Goal: Complete application form: Complete application form

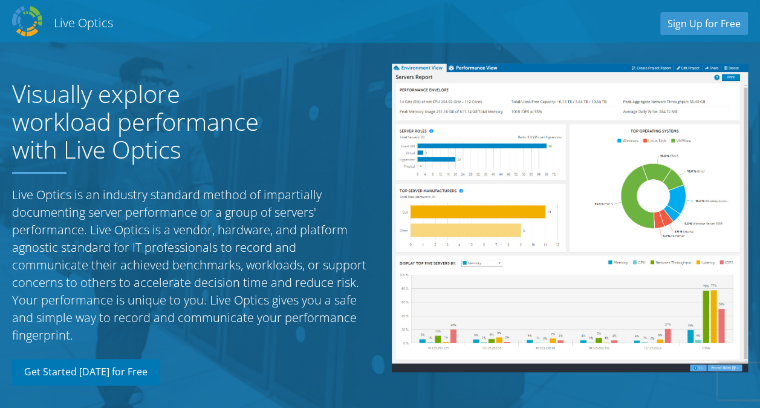
click at [109, 369] on link "Get Started [DATE] for Free" at bounding box center [86, 372] width 148 height 27
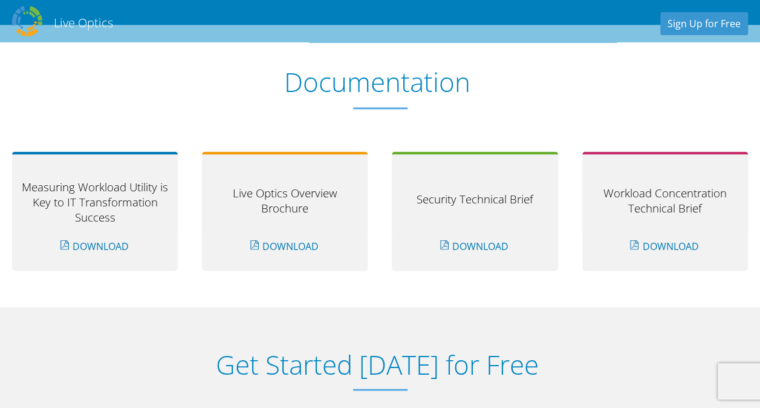
scroll to position [1257, 0]
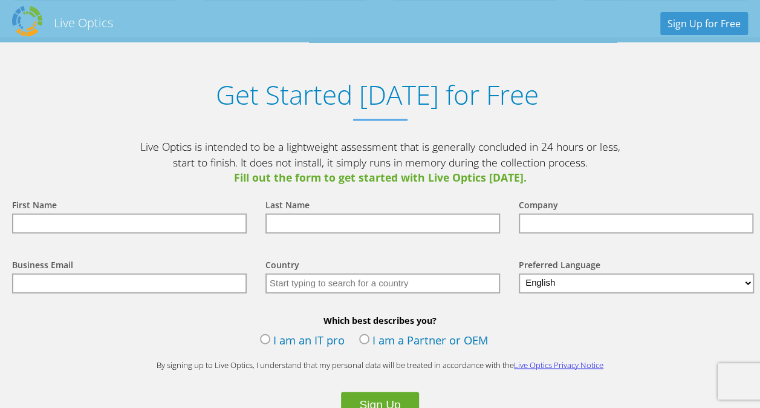
click at [71, 229] on input "text" at bounding box center [129, 224] width 235 height 20
type input "[PERSON_NAME]"
type input "Kyndryl Chile"
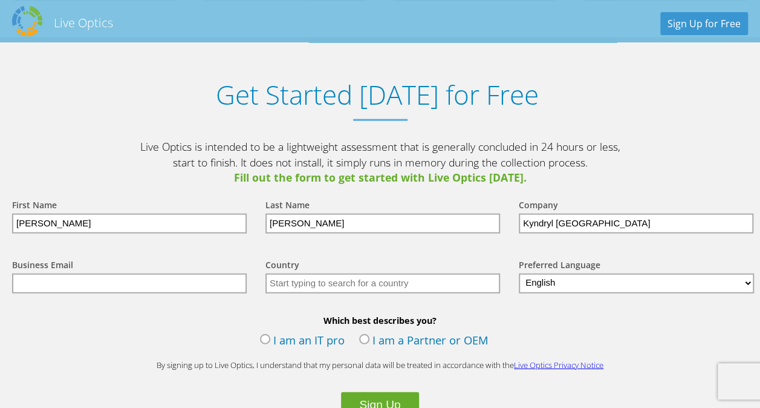
type input "jorge.rojas.munoz@kyndryl.com"
type input "[GEOGRAPHIC_DATA]"
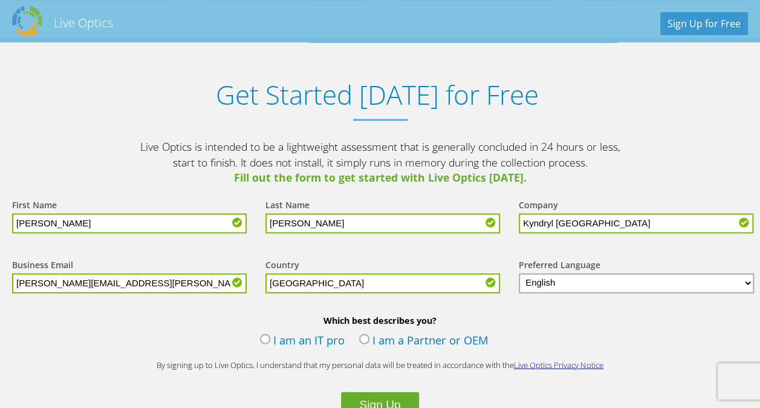
click at [284, 334] on label "I am an IT pro" at bounding box center [302, 341] width 85 height 18
click at [0, 0] on input "I am an IT pro" at bounding box center [0, 0] width 0 height 0
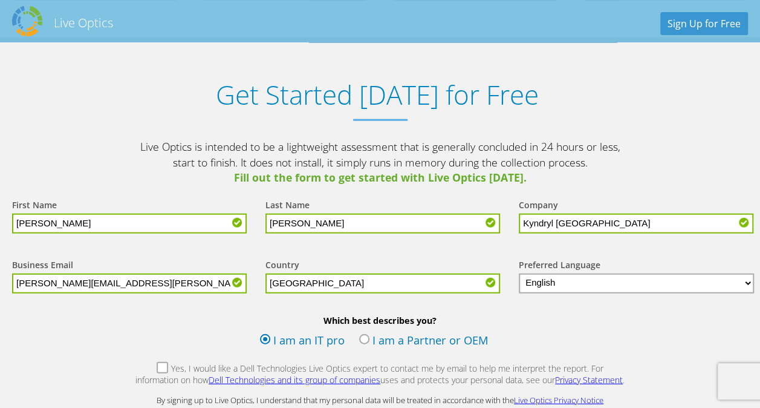
click at [142, 365] on label "Yes, I would like a Dell Technologies Live Optics expert to contact me by email…" at bounding box center [380, 375] width 491 height 26
click at [0, 0] on input "Yes, I would like a Dell Technologies Live Optics expert to contact me by email…" at bounding box center [0, 0] width 0 height 0
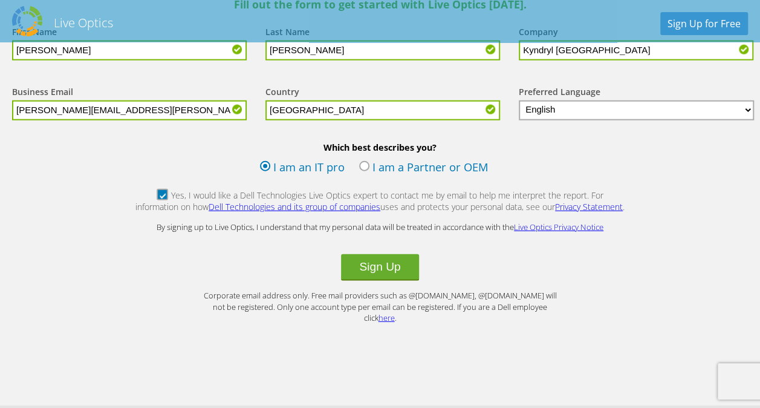
scroll to position [1432, 0]
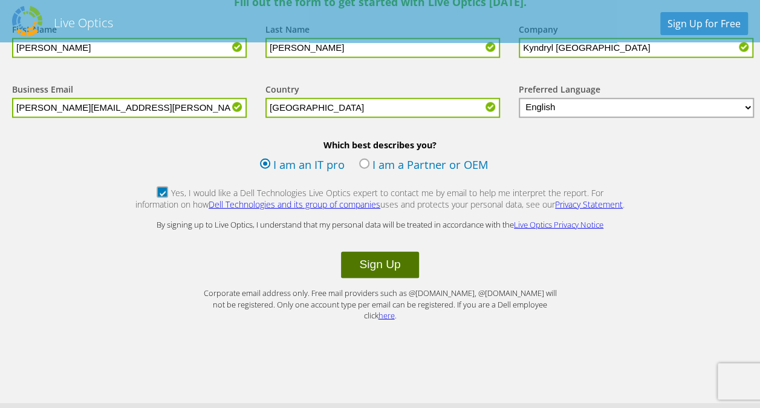
click at [418, 271] on button "Sign Up" at bounding box center [379, 265] width 77 height 27
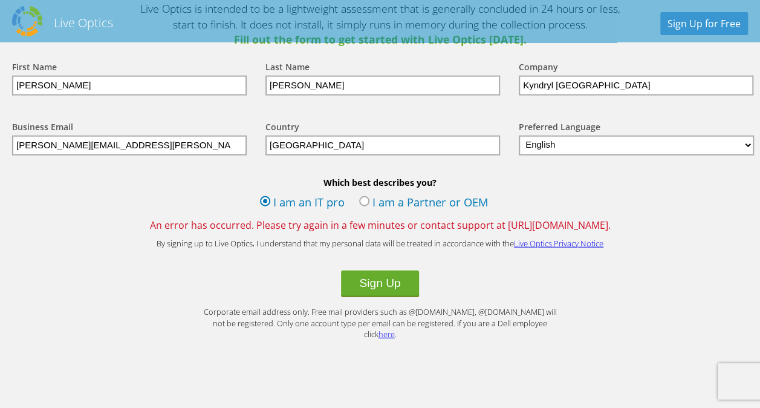
scroll to position [1389, 0]
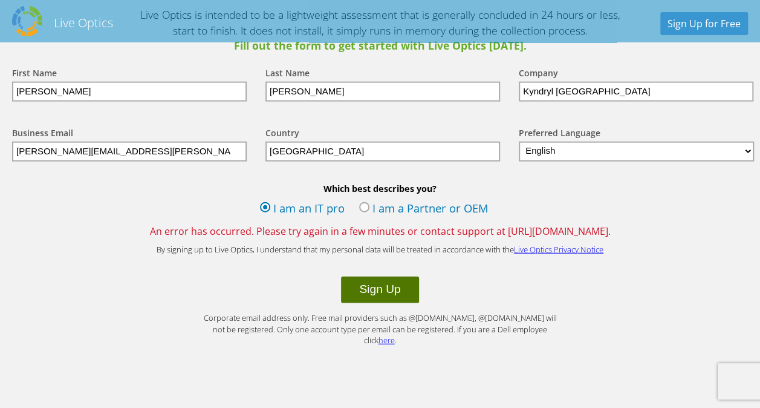
click at [388, 291] on button "Sign Up" at bounding box center [379, 289] width 77 height 27
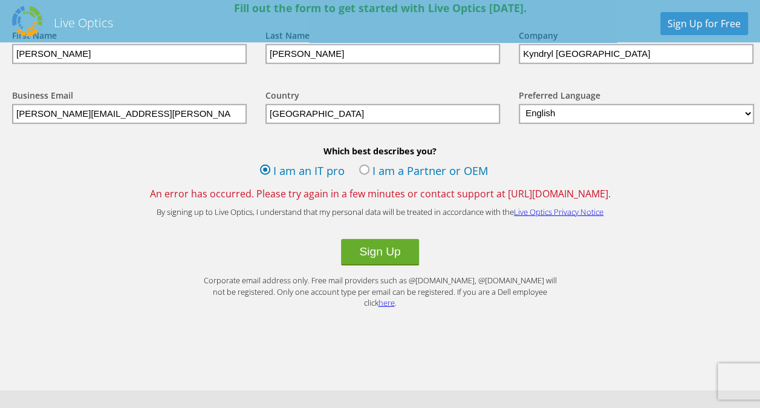
scroll to position [1420, 0]
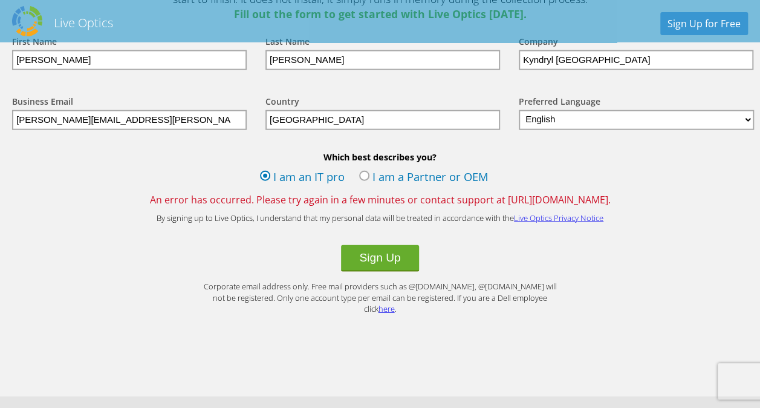
click at [380, 272] on form "First Name Jorge Last Name Rojas Company Kyndryl Chile Business Email jorge.roj…" at bounding box center [380, 168] width 760 height 292
click at [374, 259] on button "Sign Up" at bounding box center [379, 258] width 77 height 27
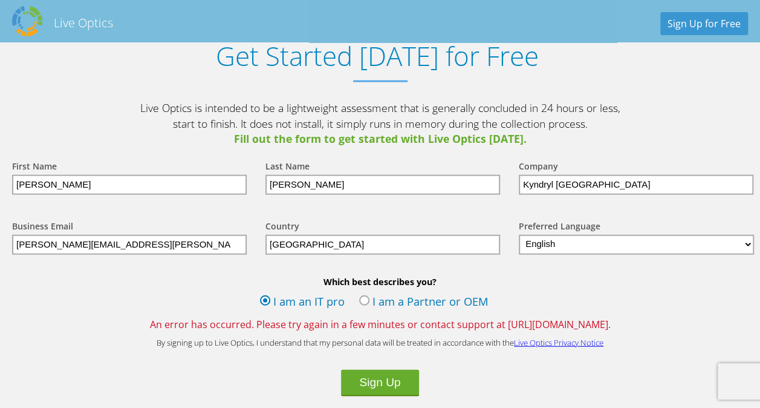
scroll to position [1365, 0]
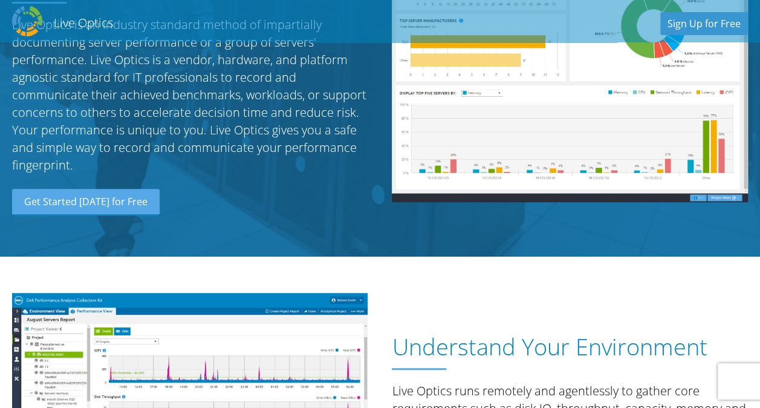
scroll to position [157, 0]
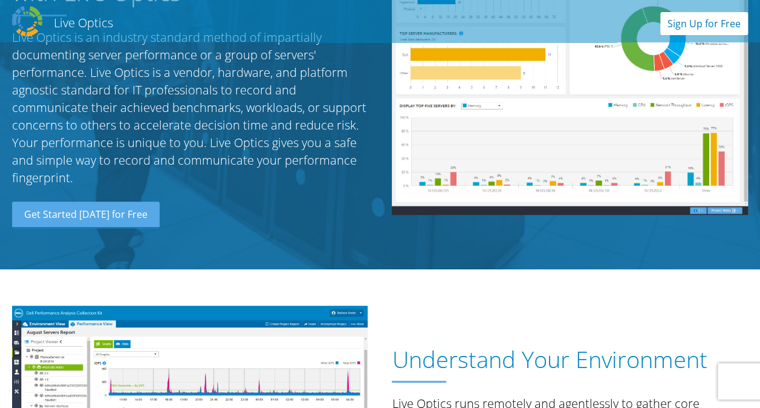
click at [720, 19] on link "Sign Up for Free" at bounding box center [705, 23] width 88 height 23
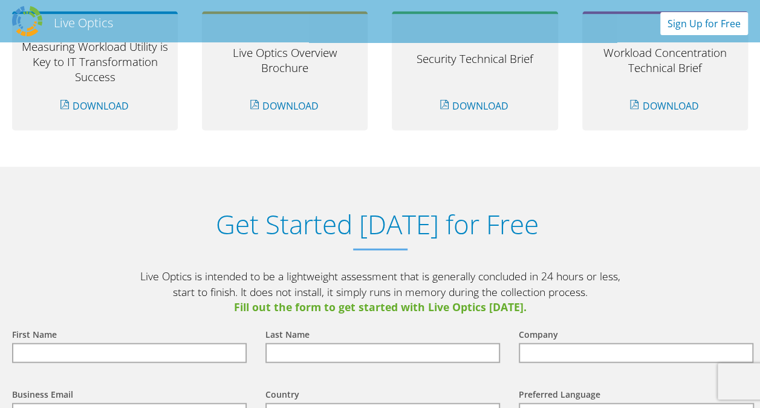
scroll to position [1257, 0]
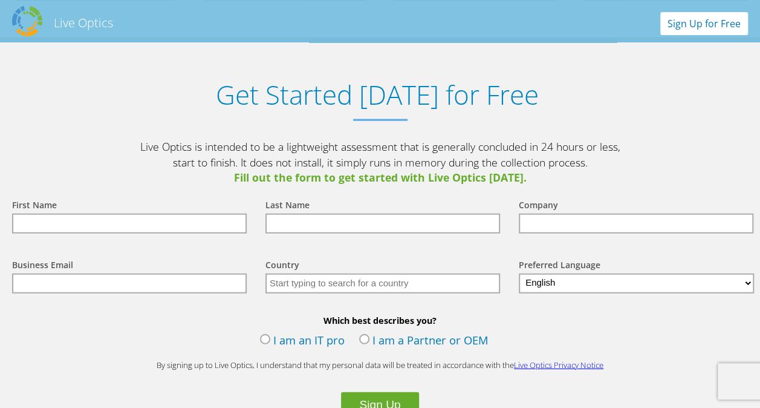
click at [720, 19] on link "Sign Up for Free" at bounding box center [705, 23] width 88 height 23
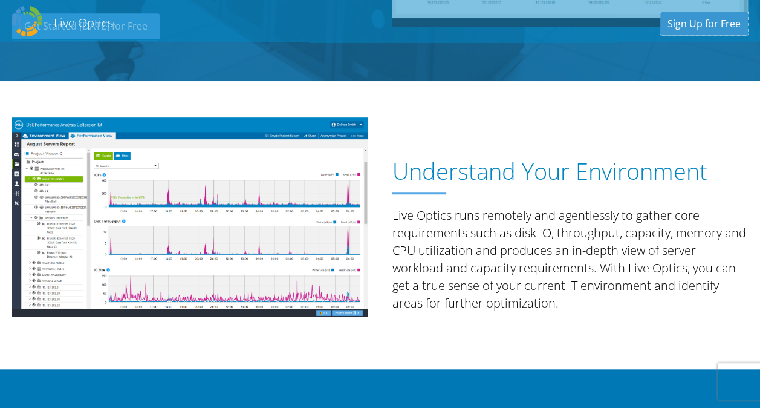
scroll to position [0, 0]
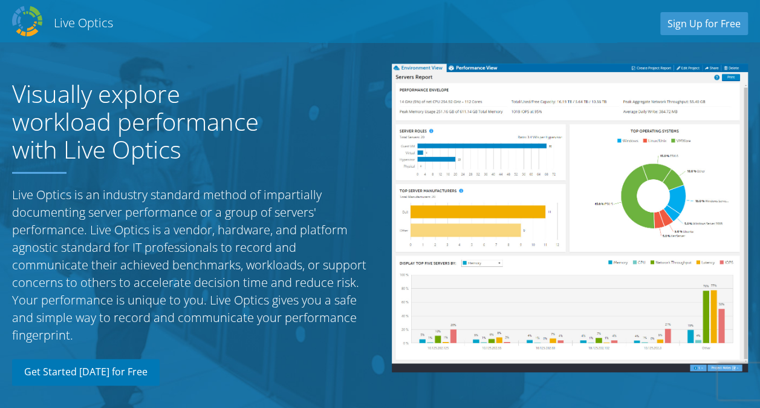
click at [139, 368] on link "Get Started [DATE] for Free" at bounding box center [86, 372] width 148 height 27
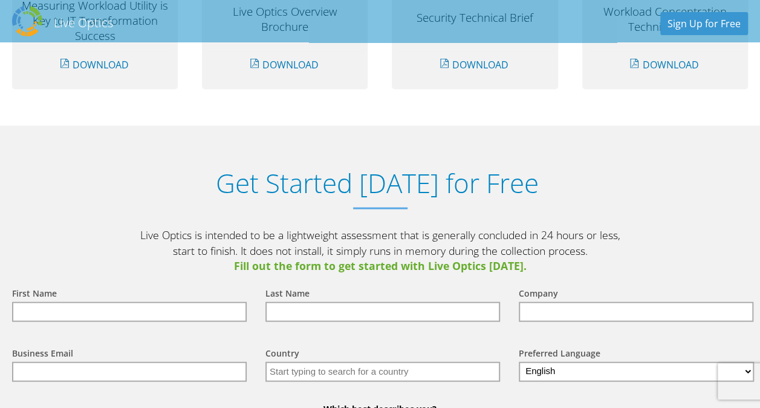
scroll to position [1257, 0]
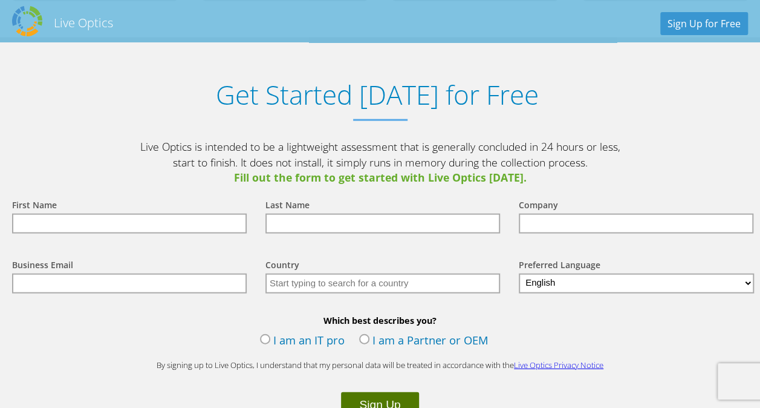
click at [372, 395] on button "Sign Up" at bounding box center [379, 405] width 77 height 27
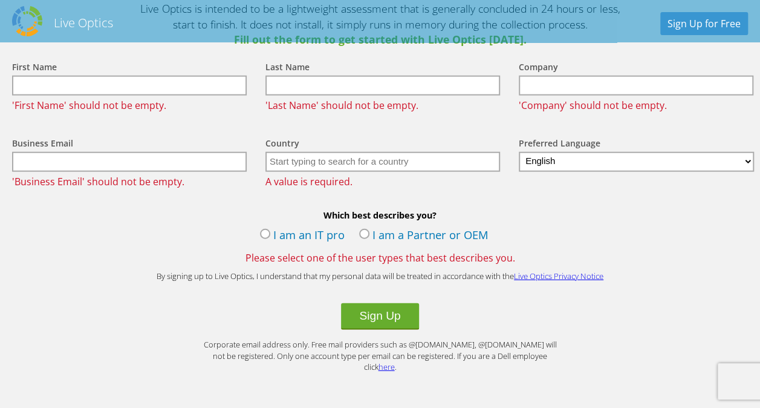
scroll to position [1367, 0]
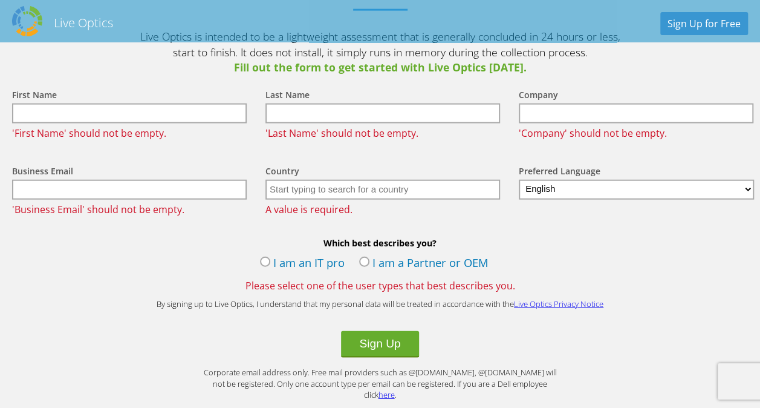
click at [132, 120] on input "text" at bounding box center [129, 113] width 235 height 20
click at [277, 213] on span "A value is required." at bounding box center [380, 209] width 229 height 13
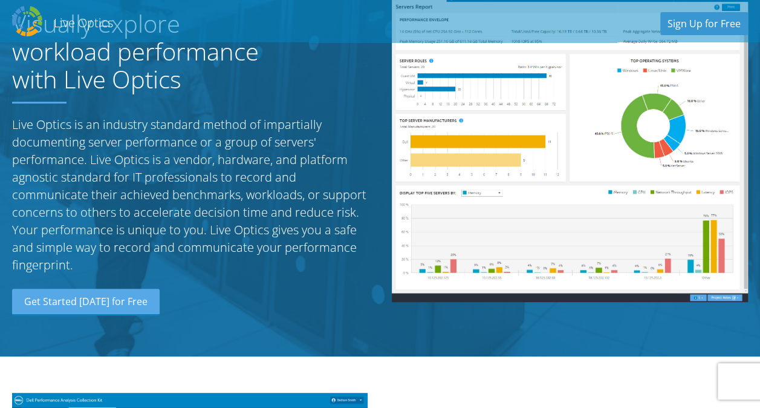
scroll to position [0, 0]
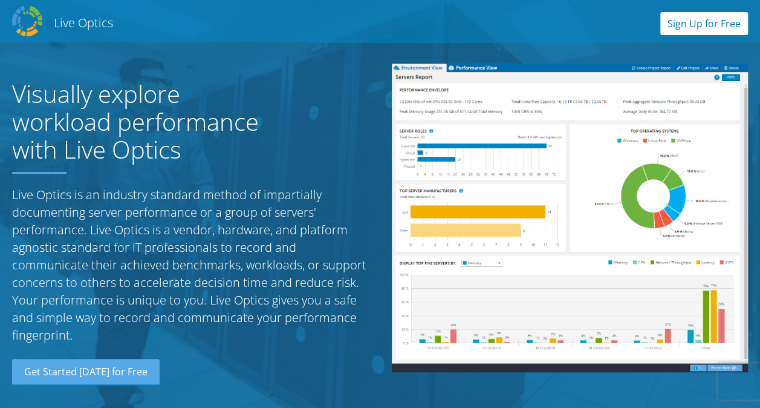
click at [709, 18] on link "Sign Up for Free" at bounding box center [705, 23] width 88 height 23
click at [105, 24] on h2 "Live Optics" at bounding box center [83, 23] width 59 height 16
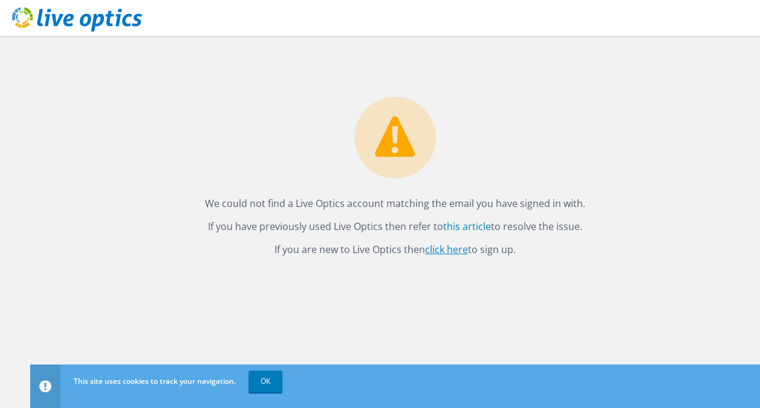
click at [458, 252] on link "click here" at bounding box center [446, 249] width 43 height 13
click at [260, 380] on link "OK" at bounding box center [266, 381] width 34 height 22
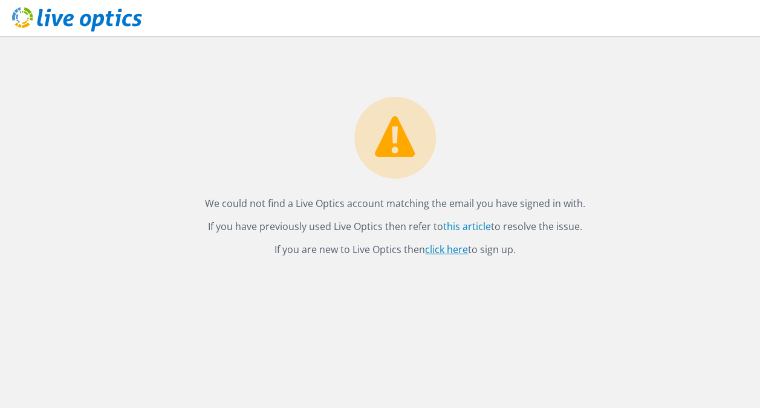
click at [443, 250] on link "click here" at bounding box center [446, 249] width 43 height 13
